Goal: Task Accomplishment & Management: Use online tool/utility

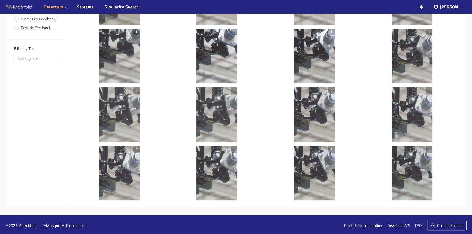
scroll to position [155, 0]
